Goal: Task Accomplishment & Management: Complete application form

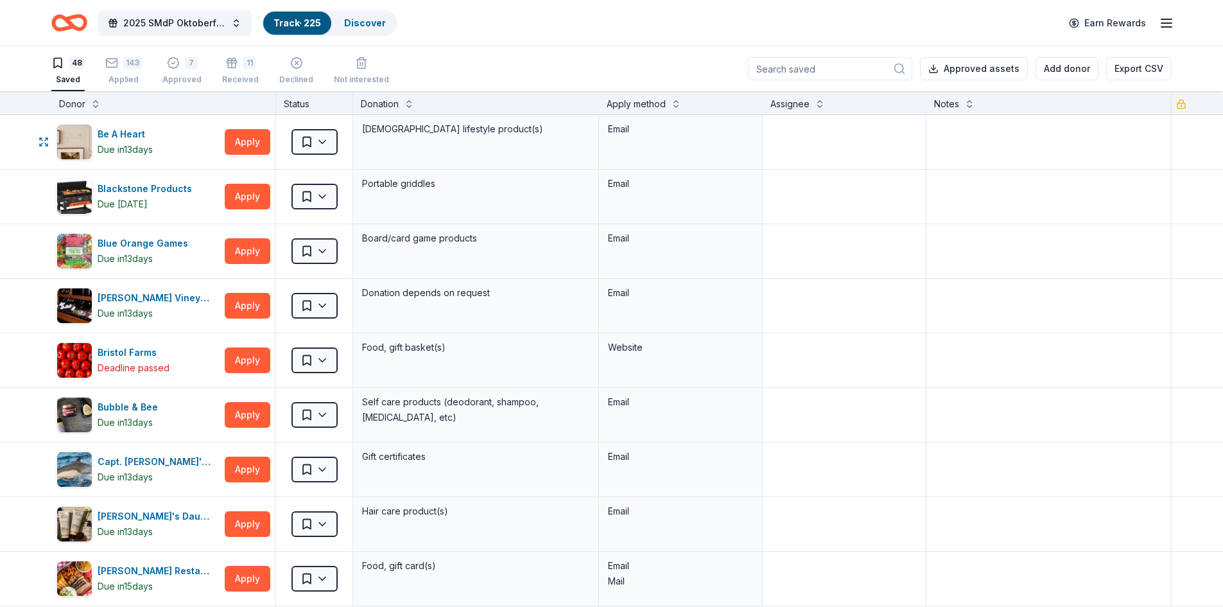
click at [234, 143] on button "Apply" at bounding box center [248, 142] width 46 height 26
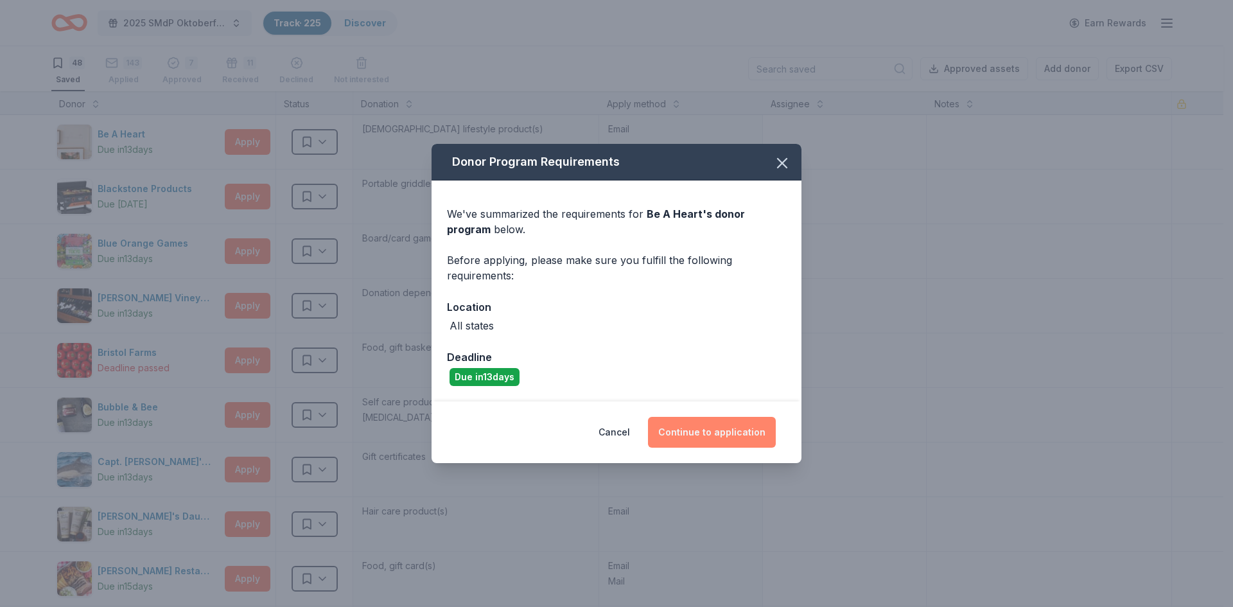
click at [700, 440] on button "Continue to application" at bounding box center [712, 432] width 128 height 31
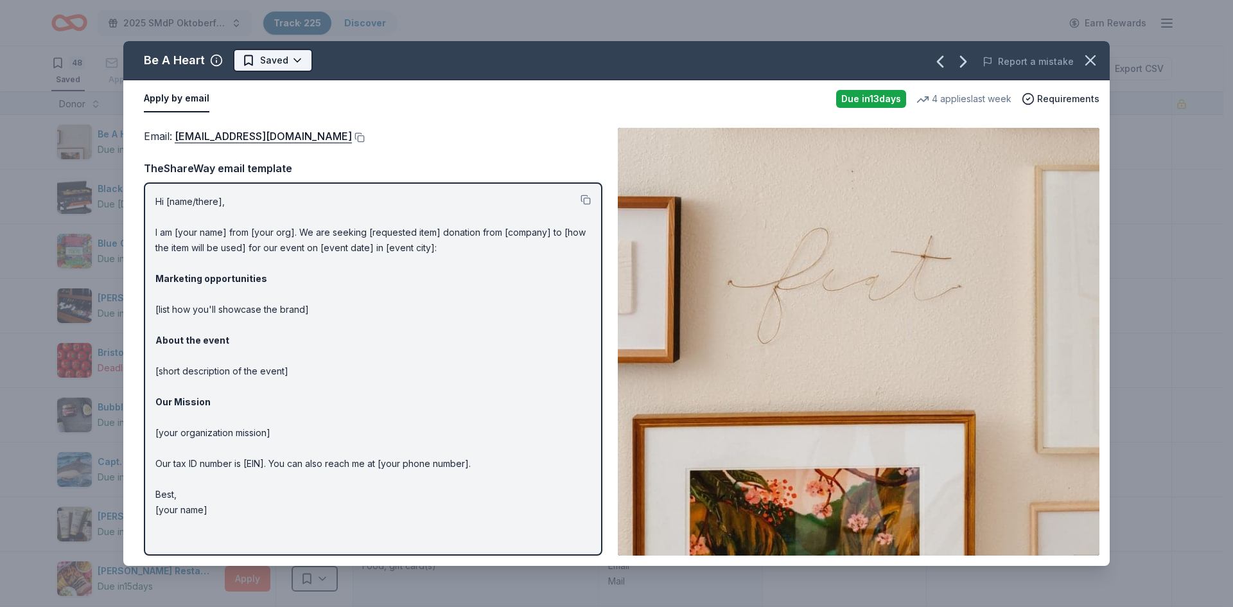
click at [288, 60] on html "2025 SMdP Oktoberfest Track · 225 Discover Earn Rewards 48 Saved 143 Applied 7 …" at bounding box center [616, 303] width 1233 height 607
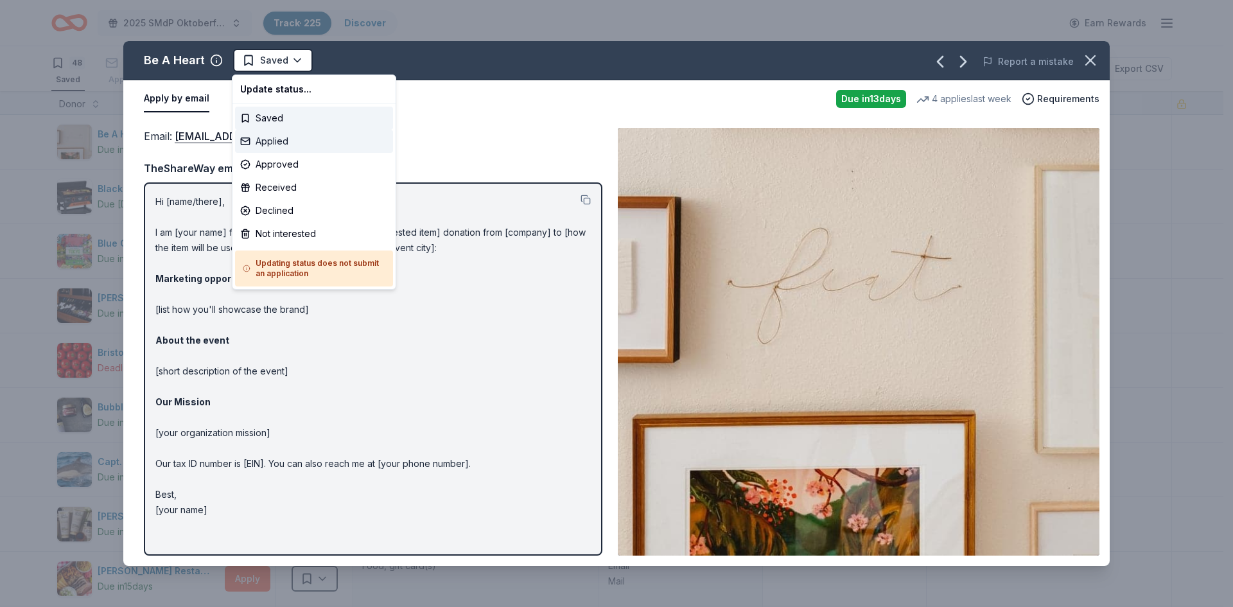
click at [281, 139] on div "Applied" at bounding box center [314, 141] width 158 height 23
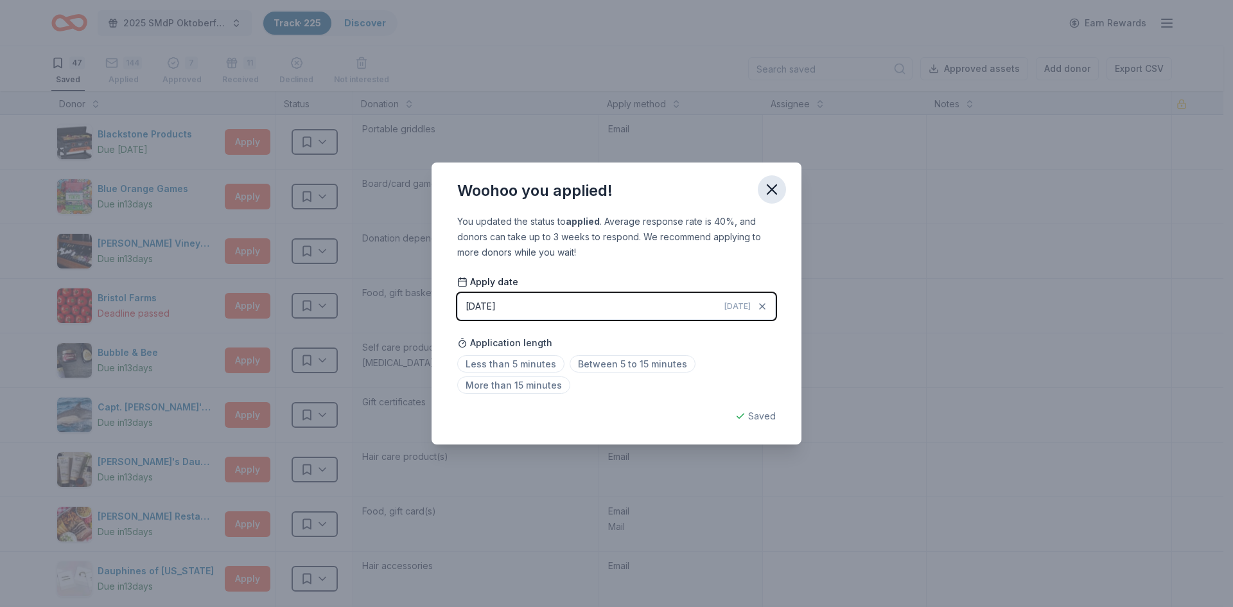
click at [776, 186] on icon "button" at bounding box center [771, 189] width 9 height 9
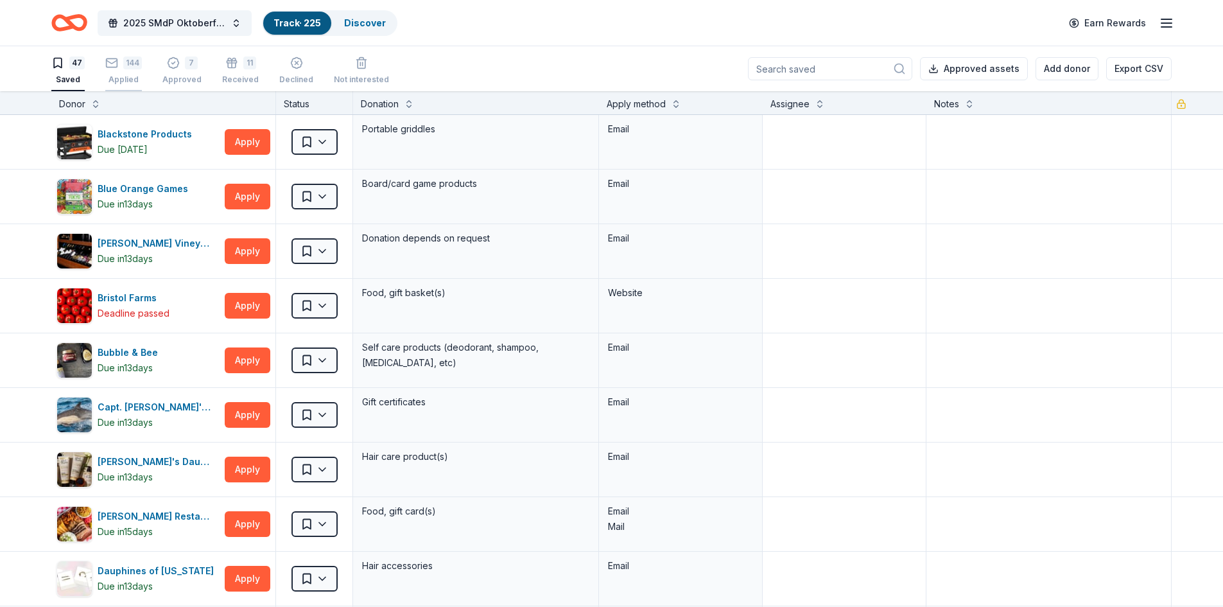
click at [122, 73] on div "144 Applied" at bounding box center [123, 70] width 37 height 28
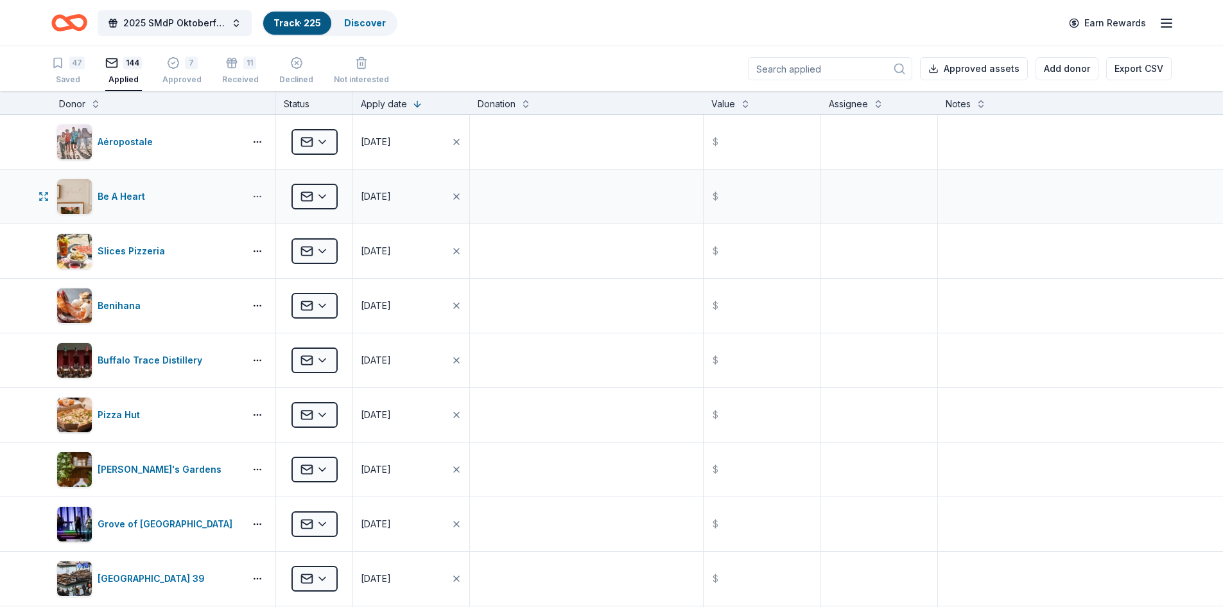
click at [255, 198] on html "2025 SMdP Oktoberfest Track · 225 Discover Earn Rewards 47 Saved 144 Applied 7 …" at bounding box center [611, 303] width 1223 height 607
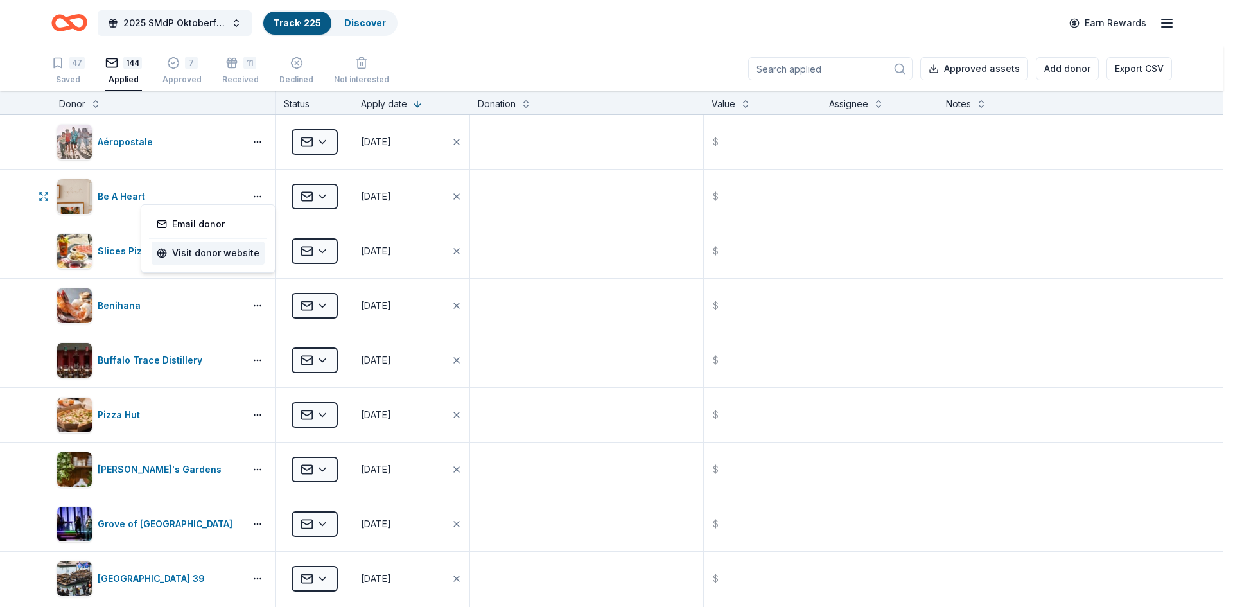
click at [218, 254] on link "Visit donor website" at bounding box center [208, 252] width 103 height 15
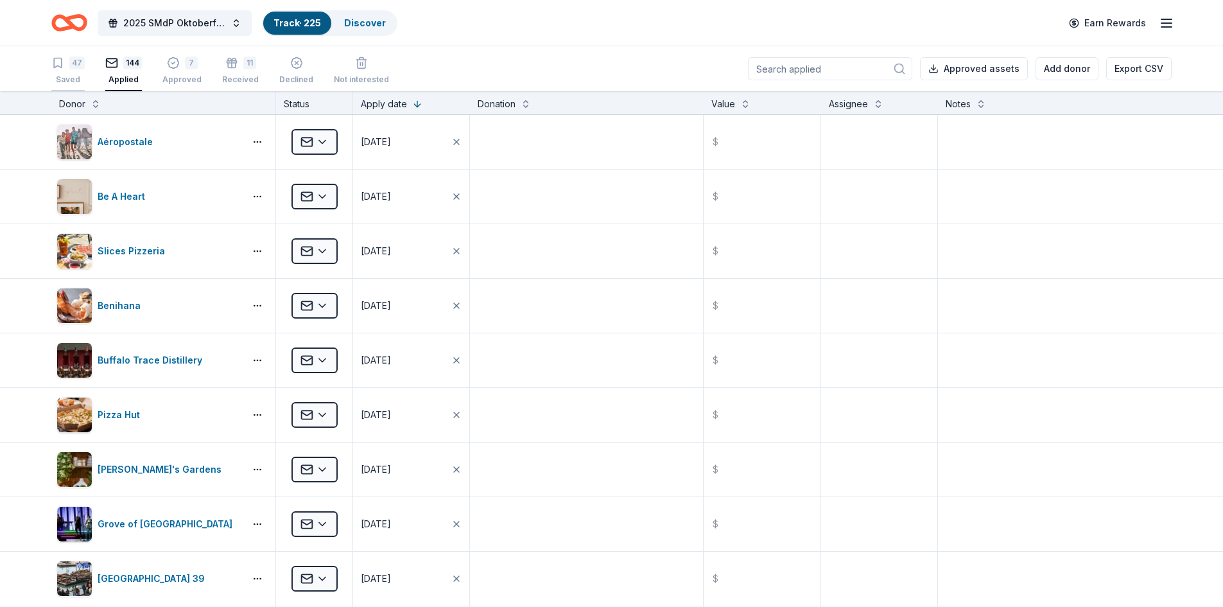
click at [73, 68] on div "47" at bounding box center [76, 62] width 15 height 13
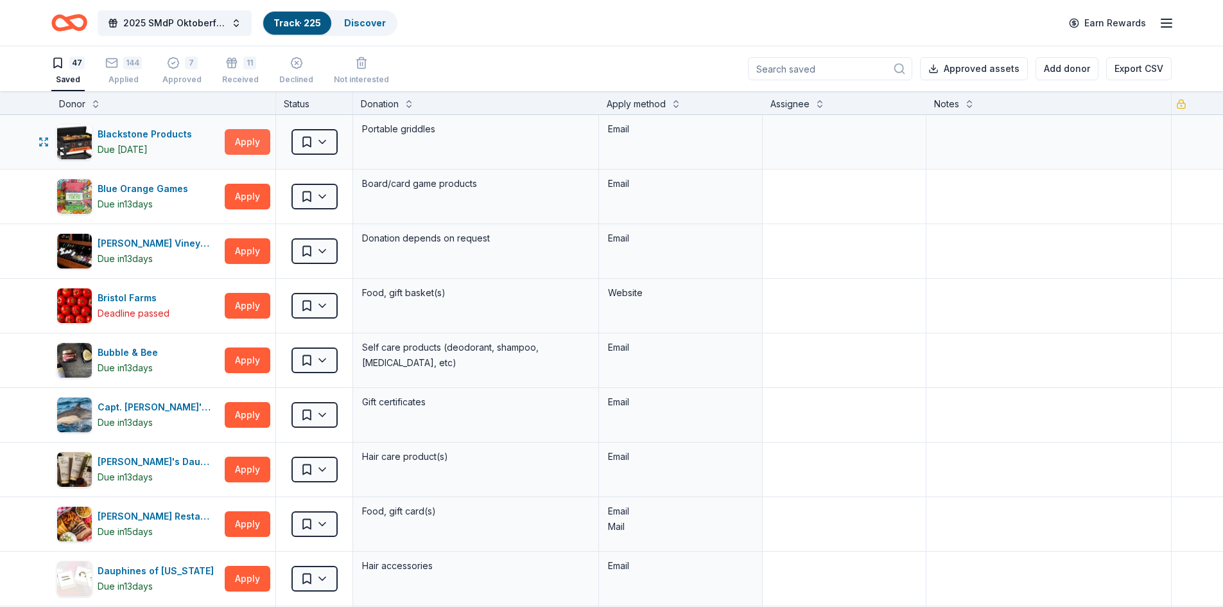
click at [255, 146] on button "Apply" at bounding box center [248, 142] width 46 height 26
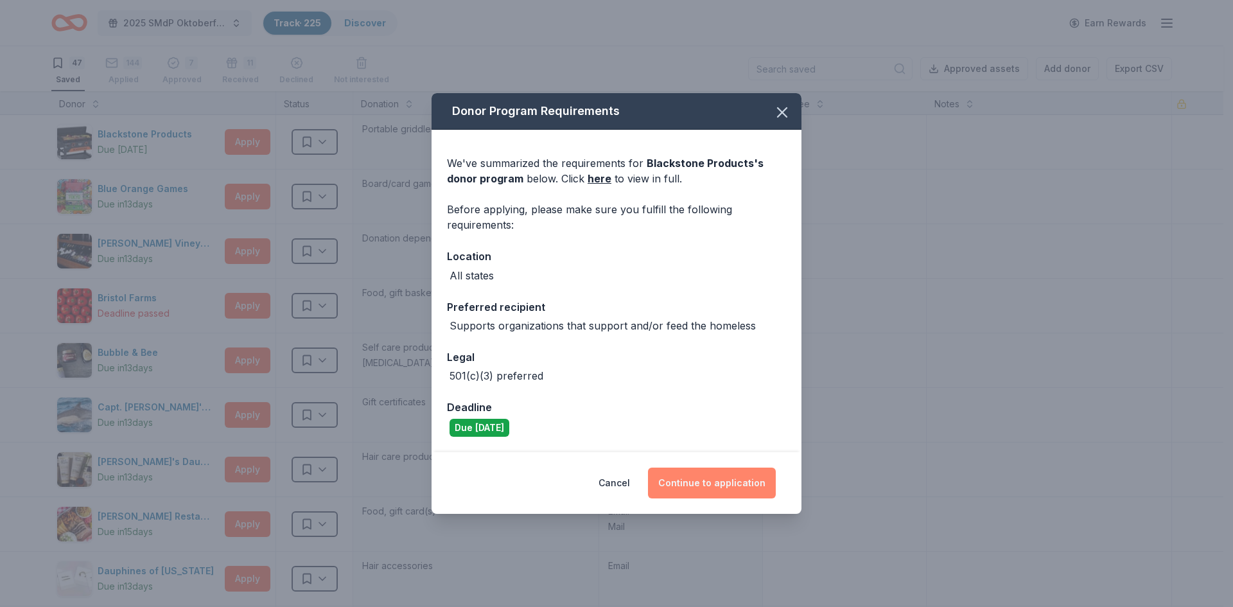
click at [713, 487] on button "Continue to application" at bounding box center [712, 482] width 128 height 31
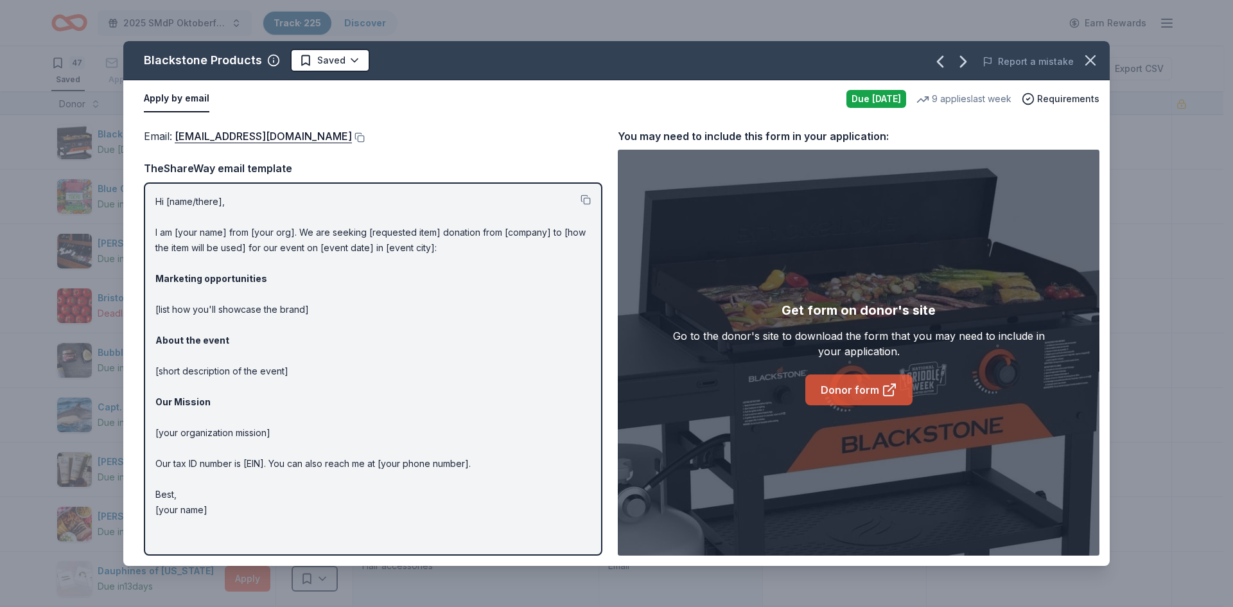
click at [855, 392] on link "Donor form" at bounding box center [858, 389] width 107 height 31
drag, startPoint x: 343, startPoint y: 135, endPoint x: 521, endPoint y: 105, distance: 179.9
click at [521, 105] on div "Apply by email" at bounding box center [490, 98] width 692 height 27
drag, startPoint x: 363, startPoint y: 139, endPoint x: 349, endPoint y: 120, distance: 23.5
click at [361, 139] on button at bounding box center [358, 137] width 13 height 10
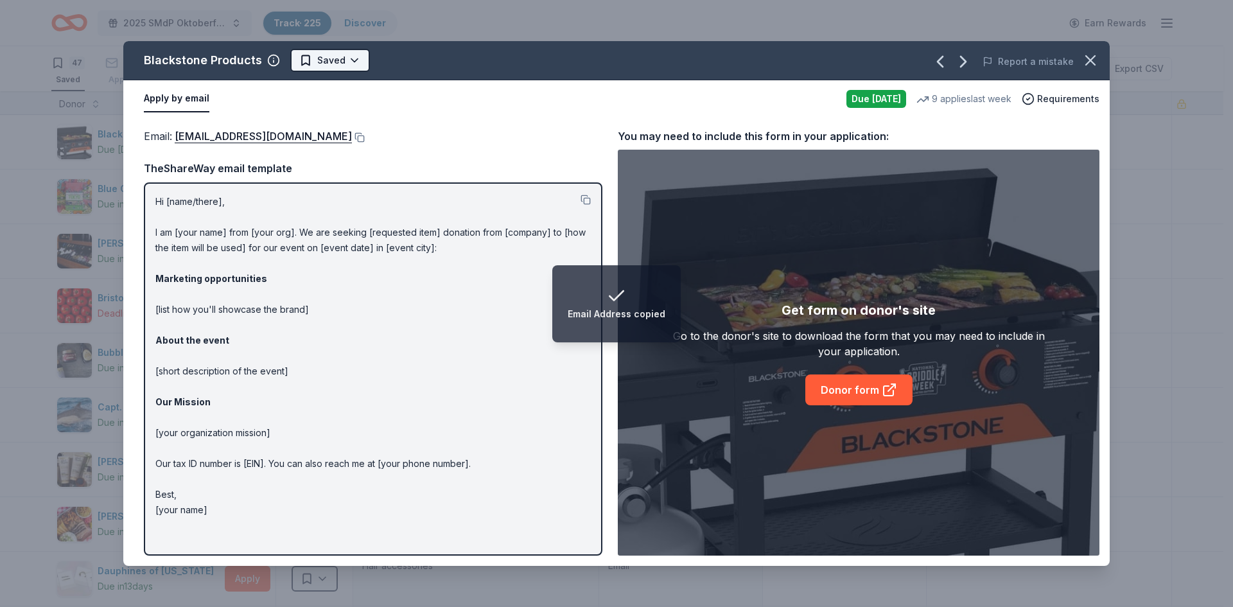
click at [331, 60] on html "Email Address copied 2025 SMdP Oktoberfest Track · 225 Discover Earn Rewards 47…" at bounding box center [616, 303] width 1233 height 607
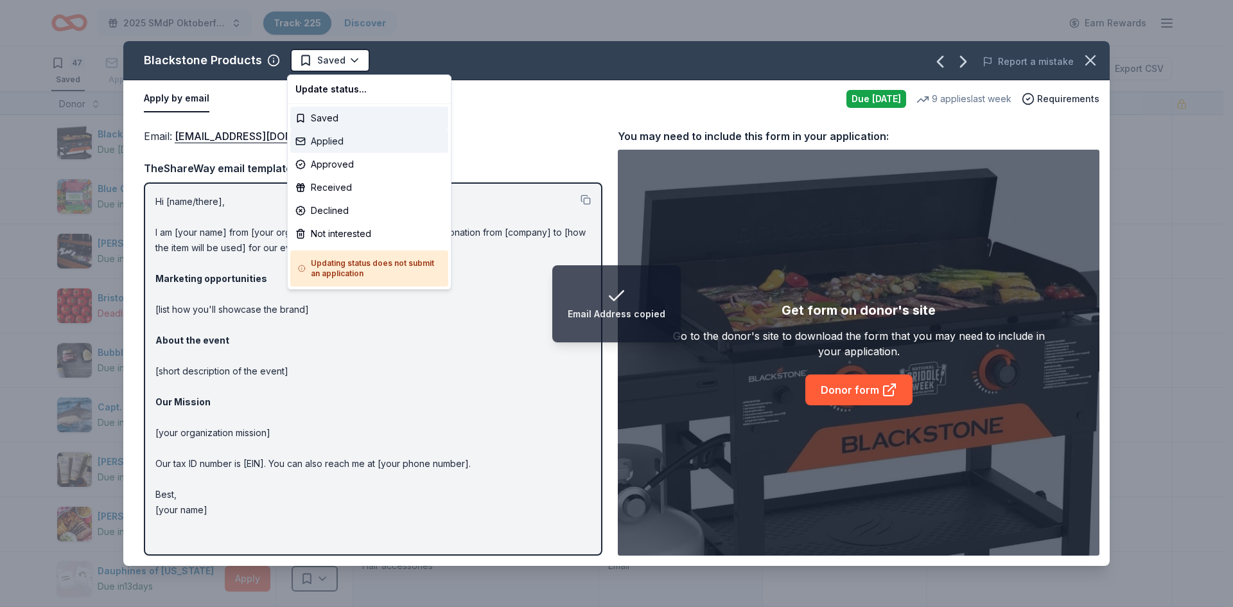
click at [320, 142] on div "Applied" at bounding box center [369, 141] width 158 height 23
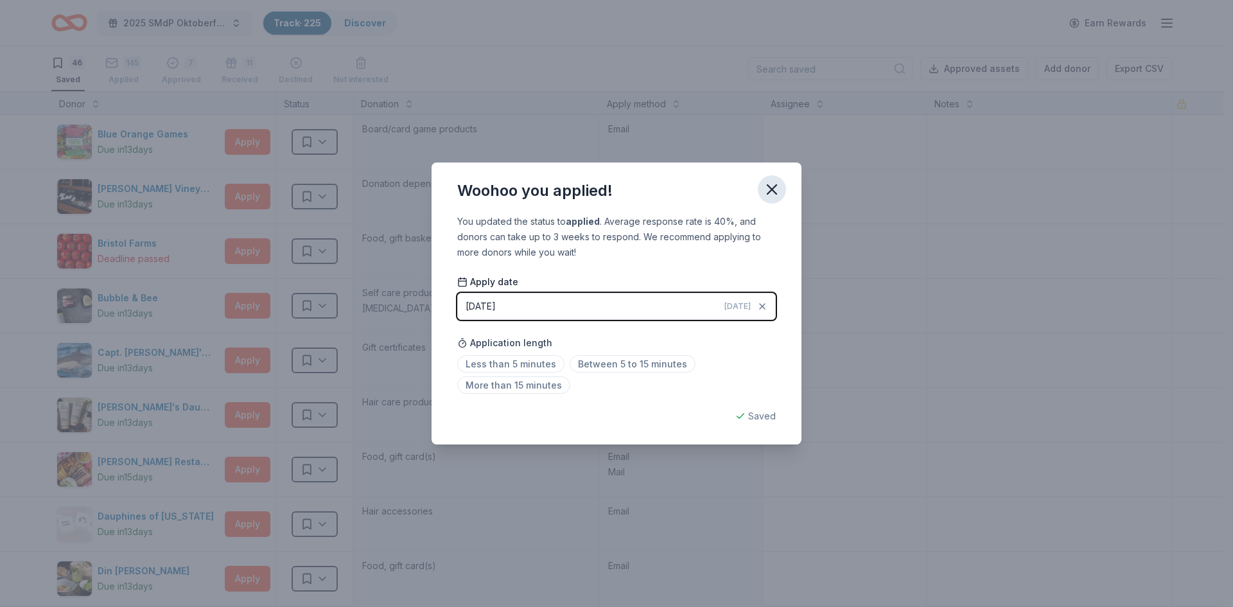
click at [771, 191] on icon "button" at bounding box center [772, 189] width 18 height 18
